Goal: Transaction & Acquisition: Purchase product/service

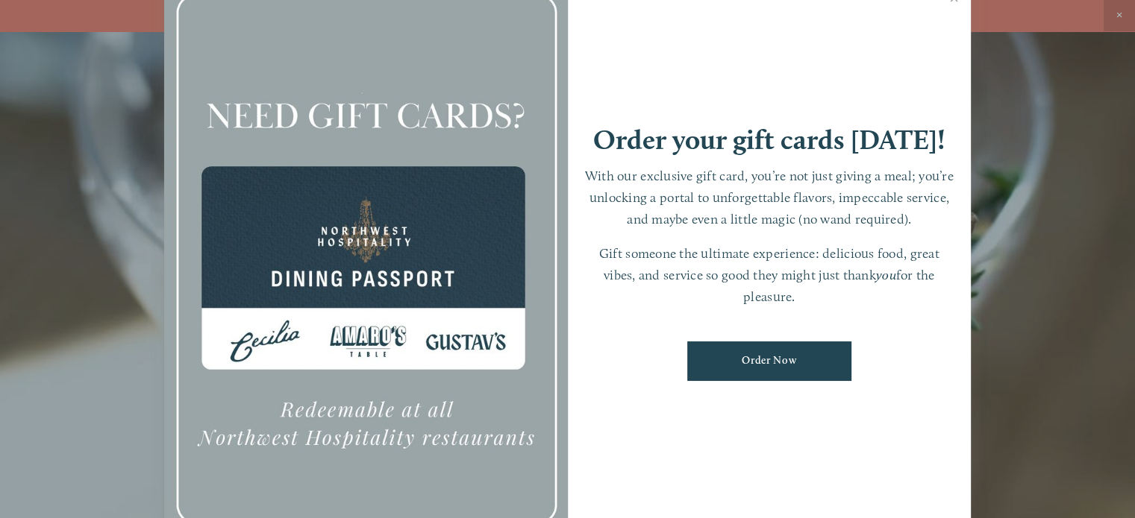
scroll to position [31, 0]
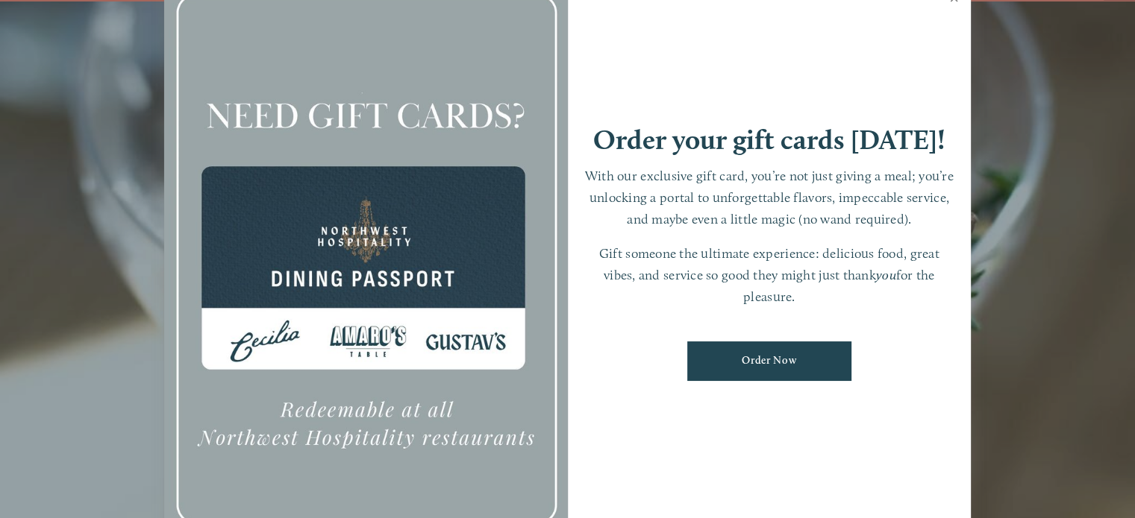
click at [951, 1] on link "Close" at bounding box center [953, 0] width 29 height 42
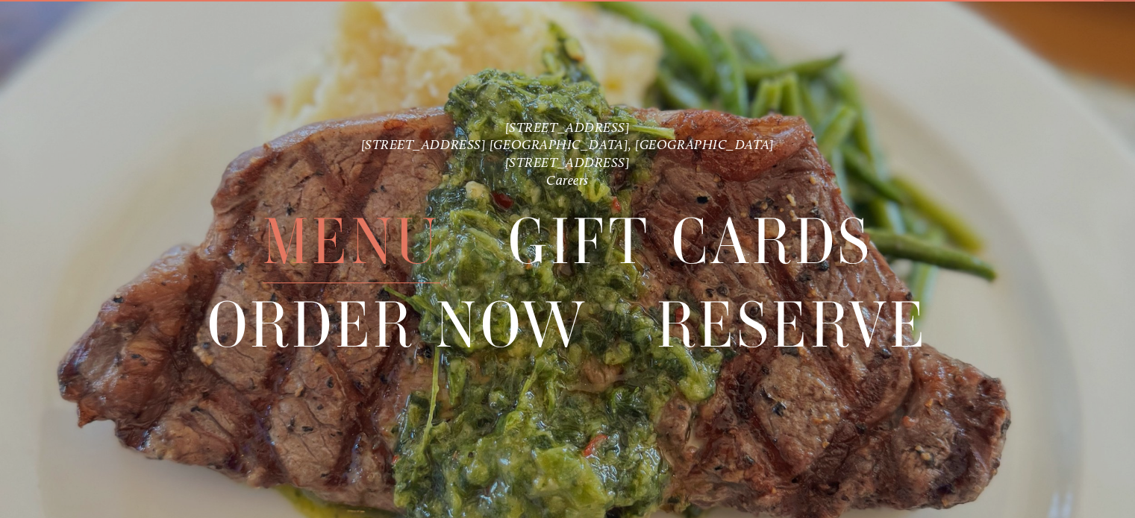
click at [370, 229] on span "Menu" at bounding box center [352, 242] width 178 height 83
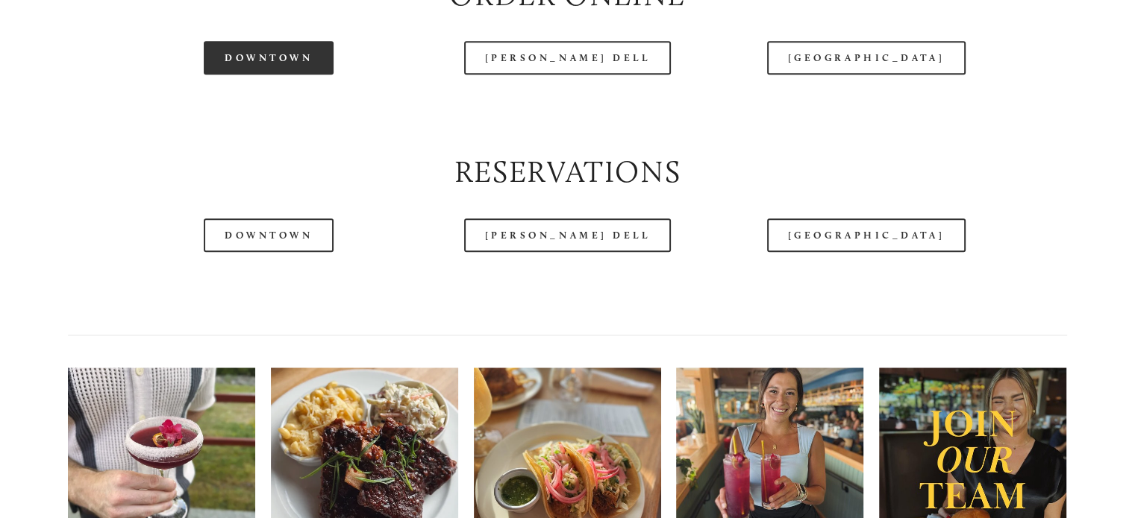
scroll to position [1567, 0]
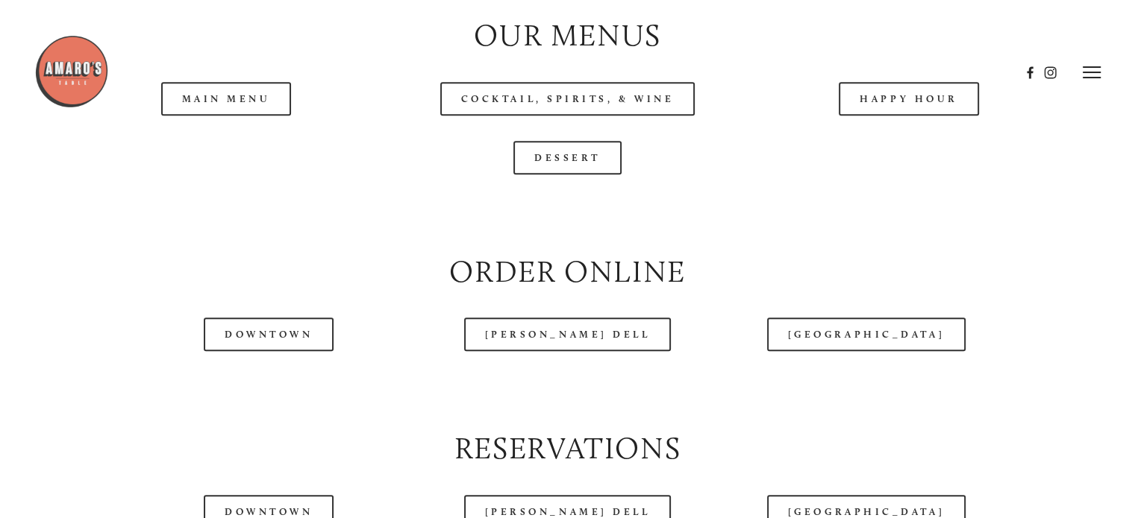
click at [245, 134] on header "Menu Order Now Visit Gallery 0" at bounding box center [567, 72] width 1067 height 145
click at [204, 143] on header "Menu Order Now Visit Gallery 0" at bounding box center [567, 72] width 1067 height 145
click at [240, 135] on header "Menu Order Now Visit Gallery 0" at bounding box center [567, 72] width 1067 height 145
click at [239, 135] on header "Menu Order Now Visit Gallery 0" at bounding box center [567, 72] width 1067 height 145
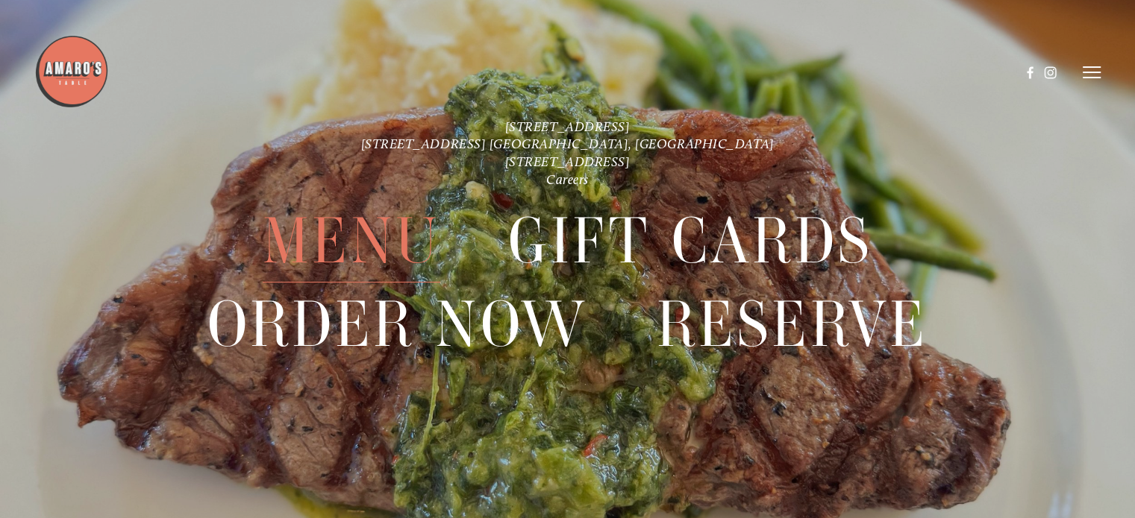
scroll to position [3393, 0]
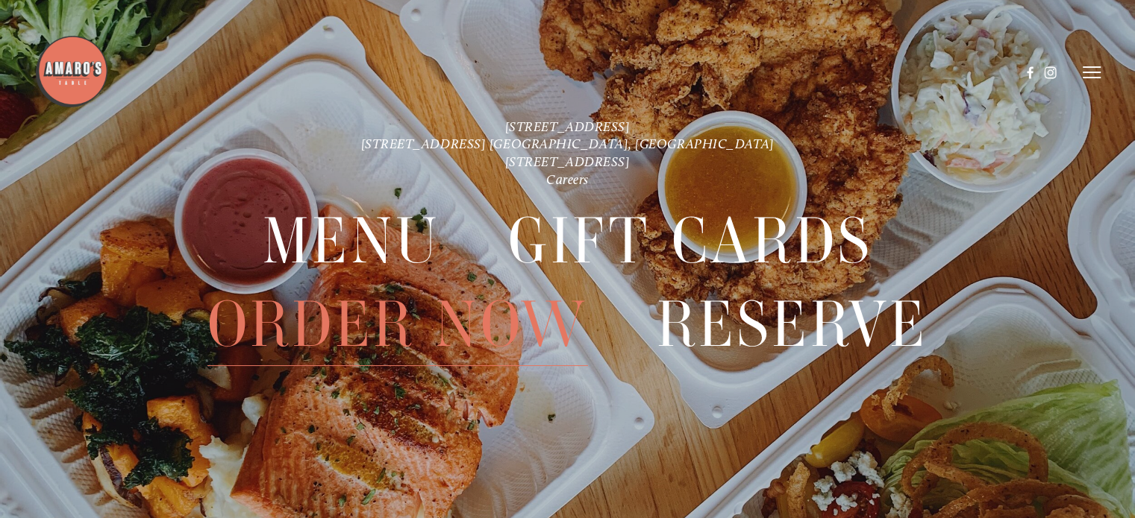
click at [364, 328] on span "Order Now" at bounding box center [397, 324] width 381 height 83
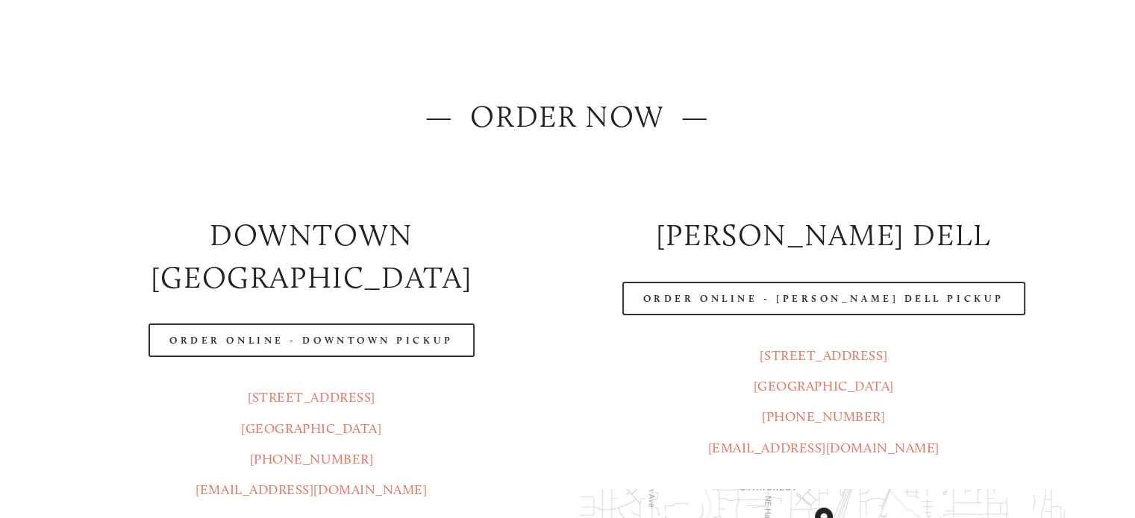
scroll to position [224, 0]
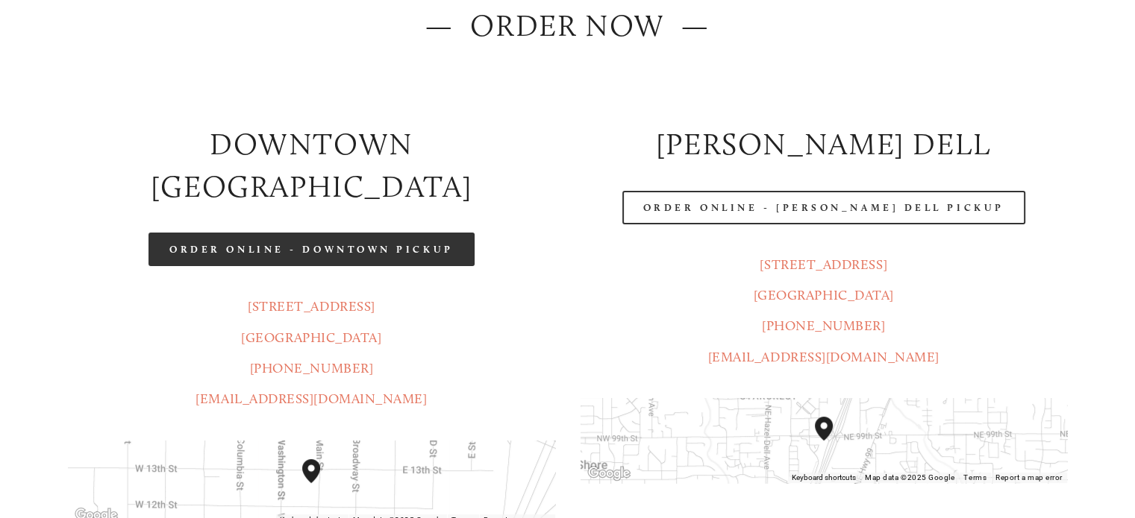
click at [254, 233] on link "Order Online - Downtown pickup" at bounding box center [311, 250] width 326 height 34
